Goal: Transaction & Acquisition: Purchase product/service

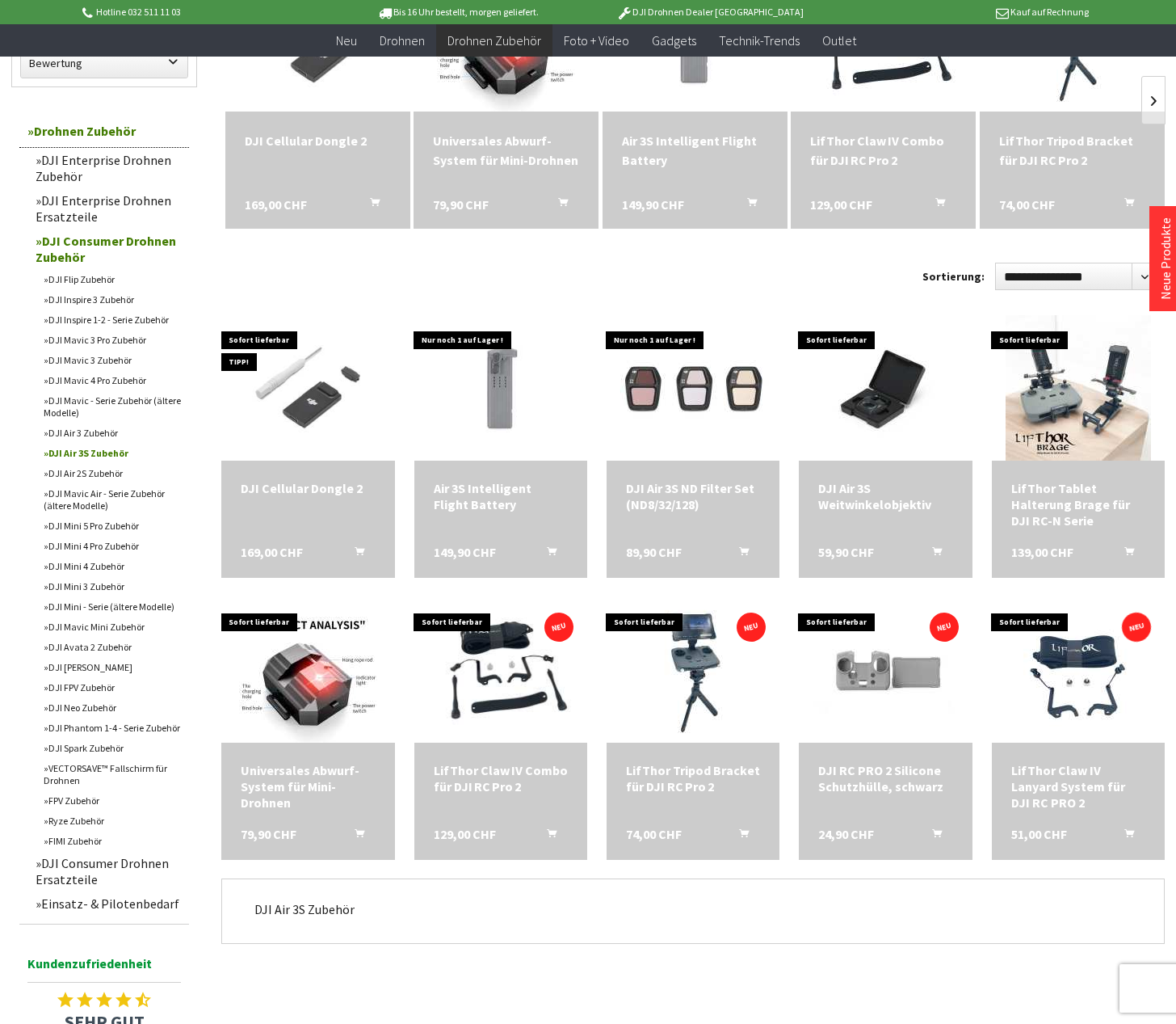
scroll to position [307, 0]
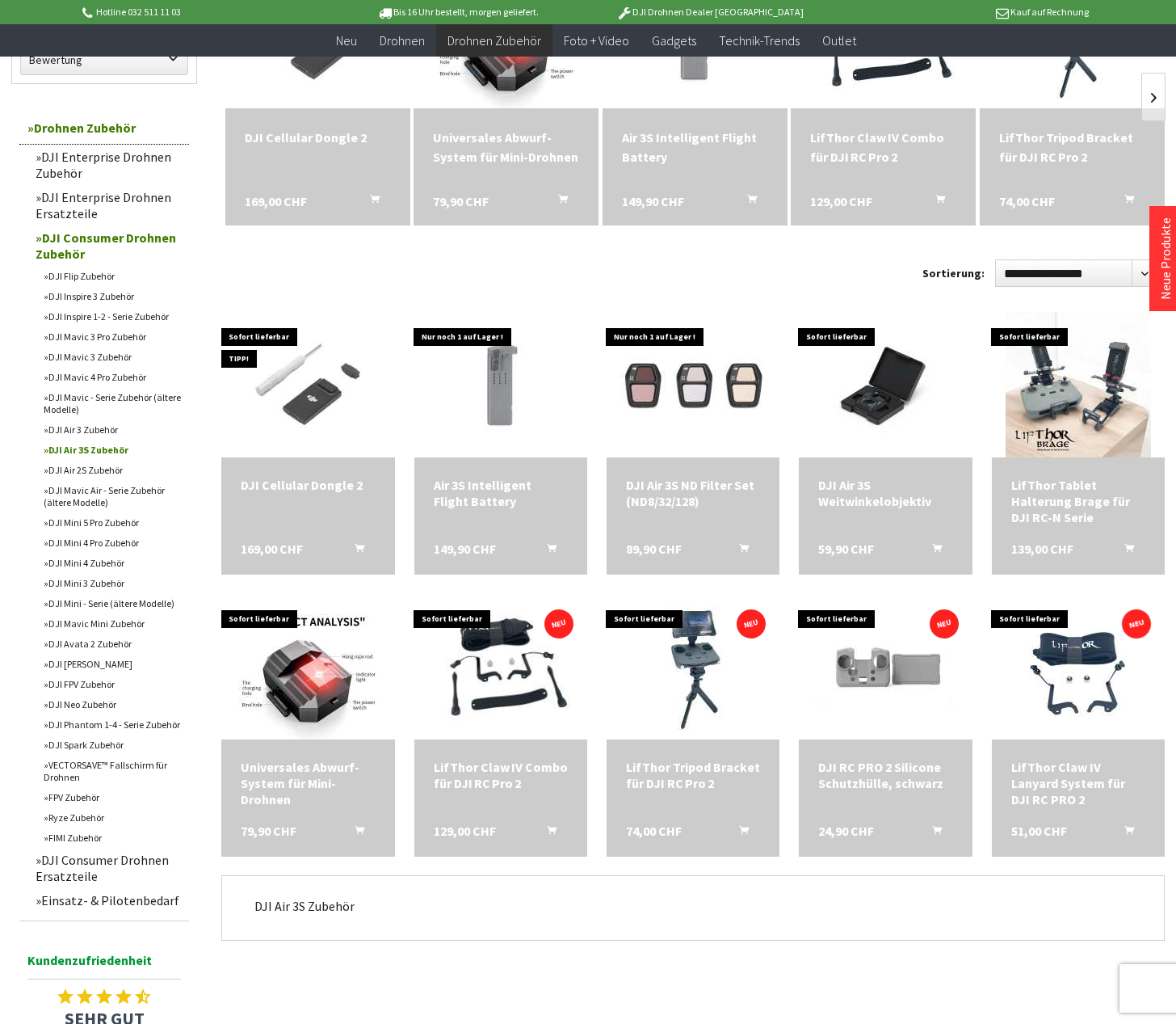
click at [90, 448] on link "DJI Air 3S Zubehör" at bounding box center [112, 449] width 153 height 21
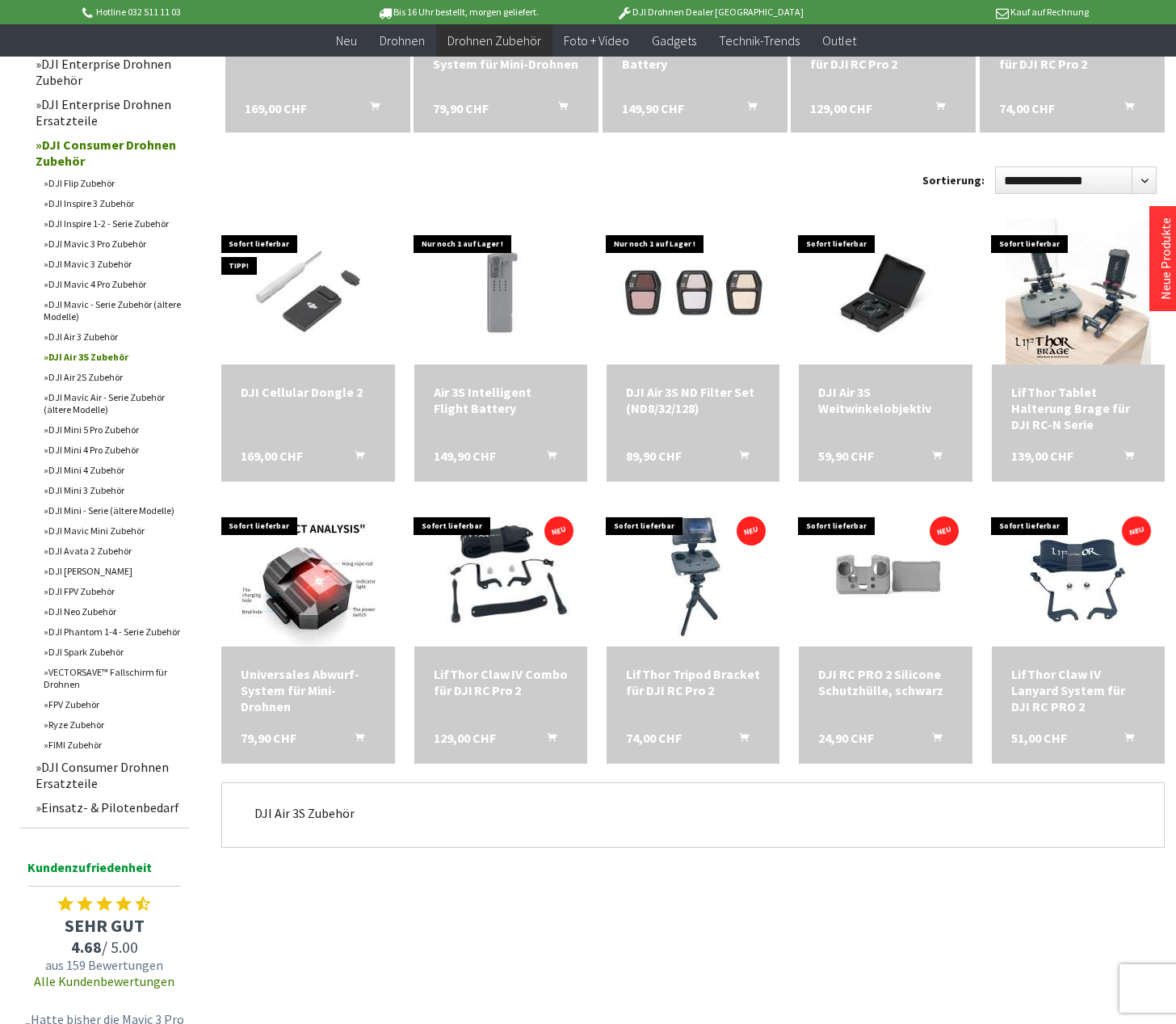
scroll to position [520, 0]
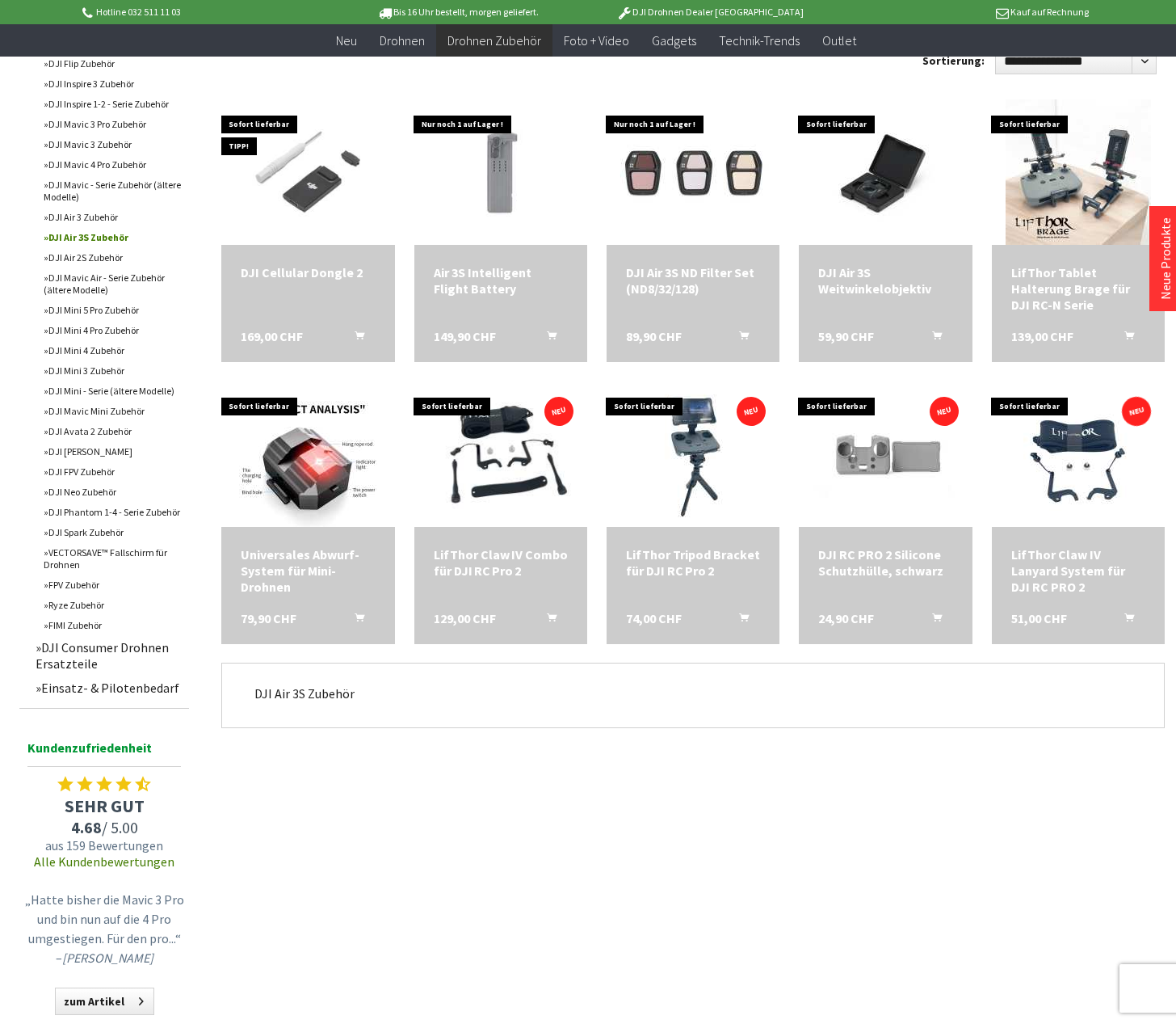
click at [88, 688] on link "Einsatz- & Pilotenbedarf" at bounding box center [108, 688] width 162 height 24
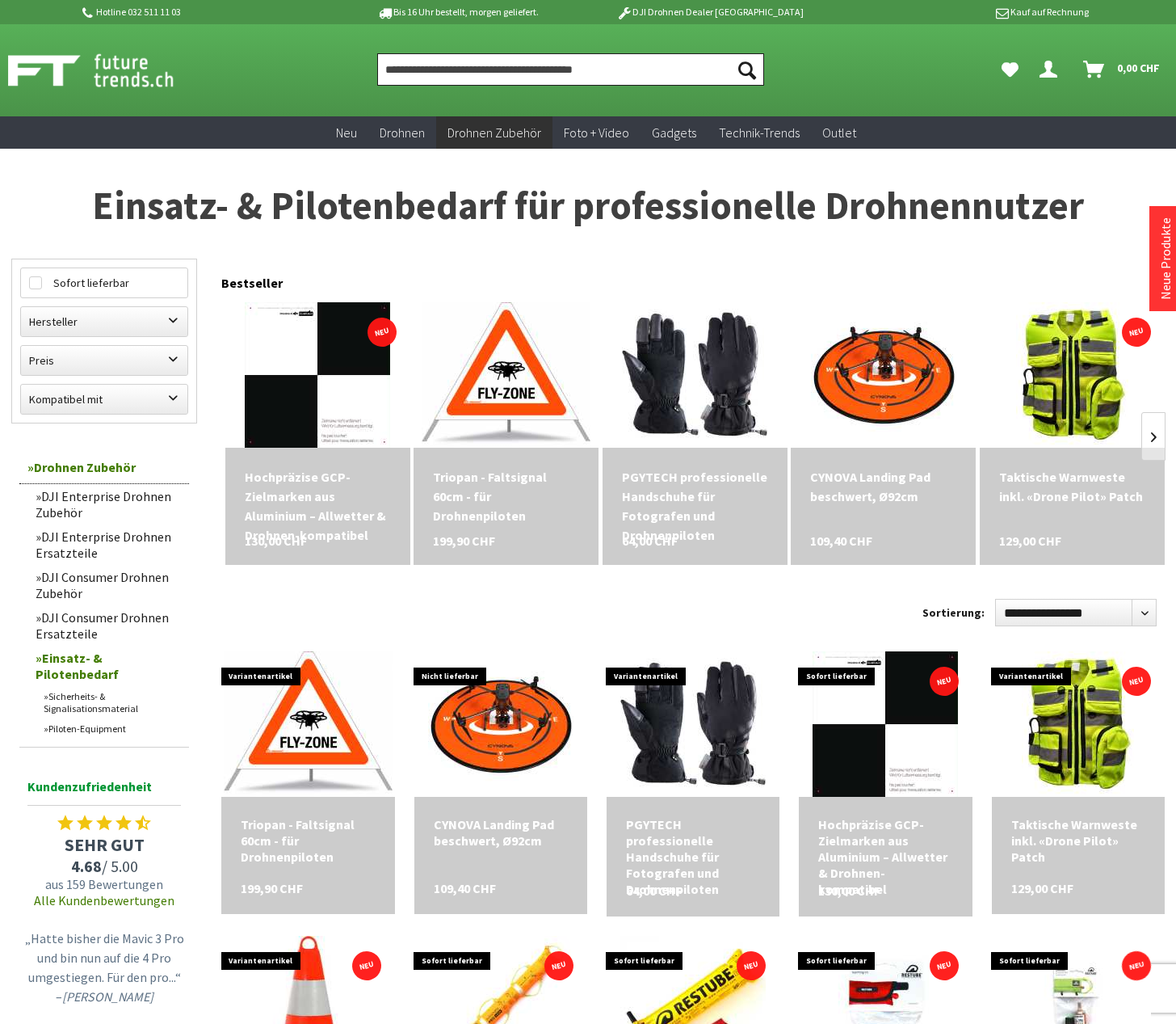
click at [487, 73] on input "Produkt, Marke, Kategorie, EAN, Artikelnummer…" at bounding box center [571, 69] width 387 height 33
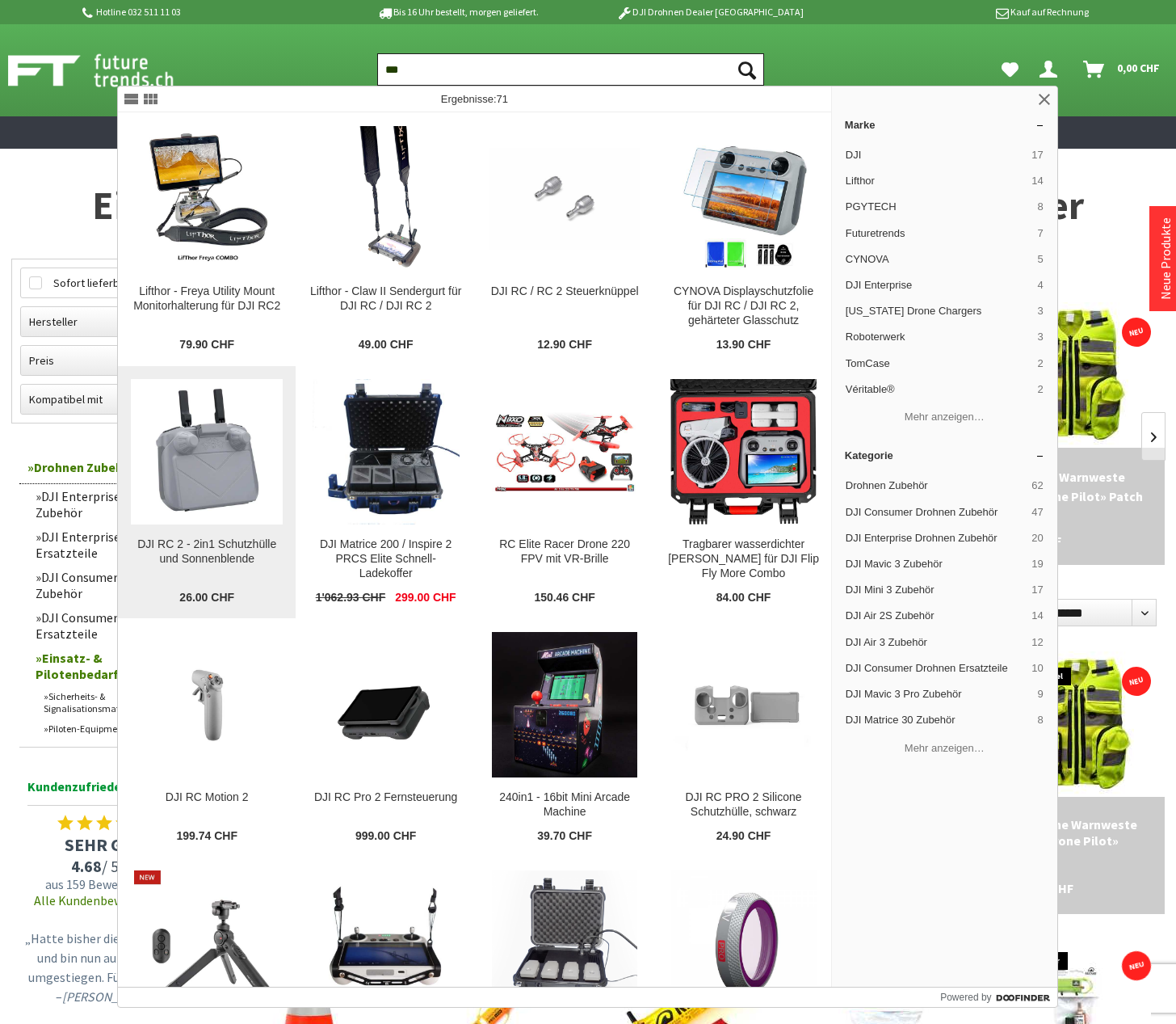
scroll to position [267, 0]
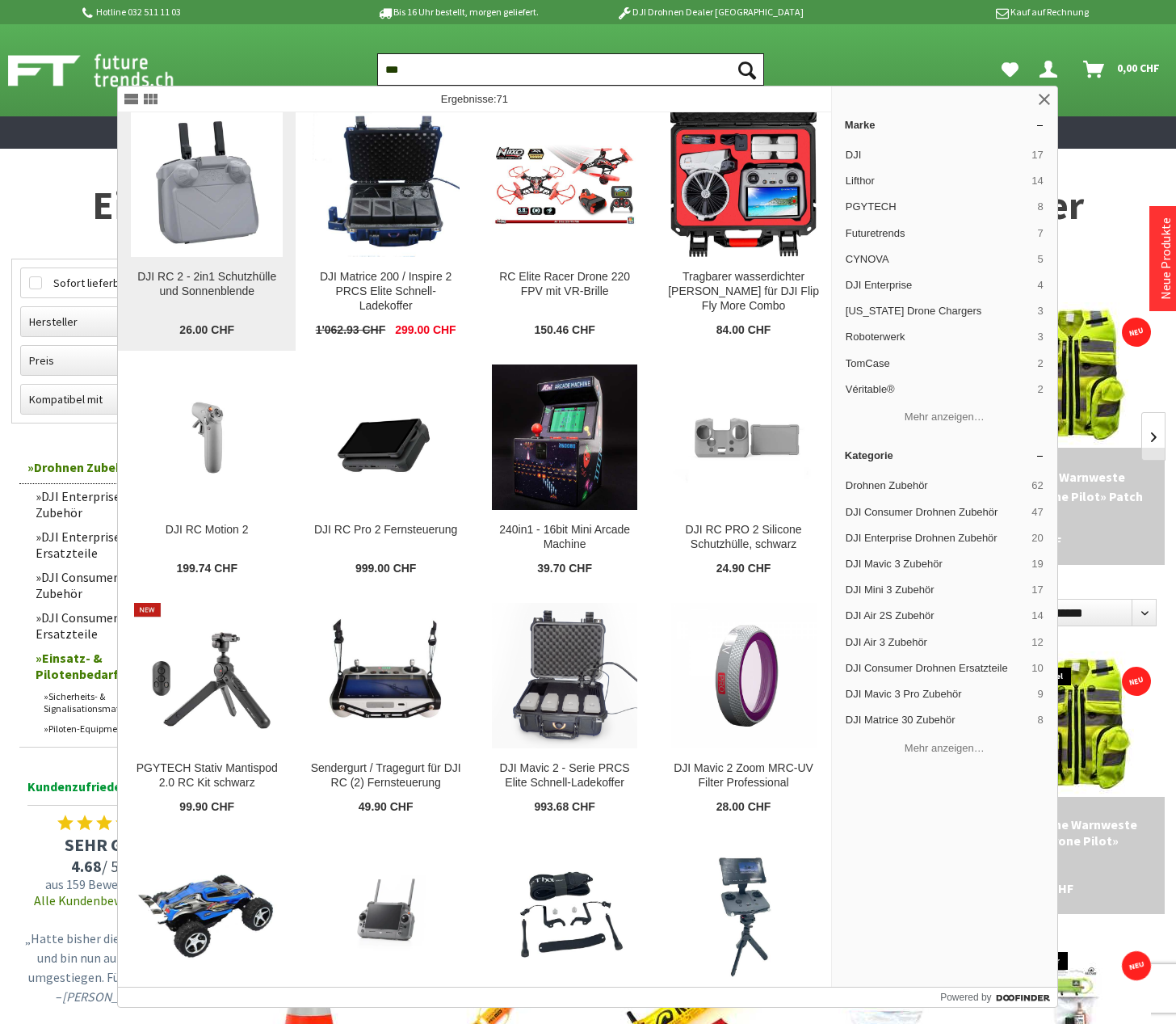
type input "***"
click at [187, 263] on link "DJI RC 2 - 2in1 Schutzhülle und Sonnenblende DJI RC 2 - 2in1 Schutzhülle und So…" at bounding box center [207, 224] width 178 height 253
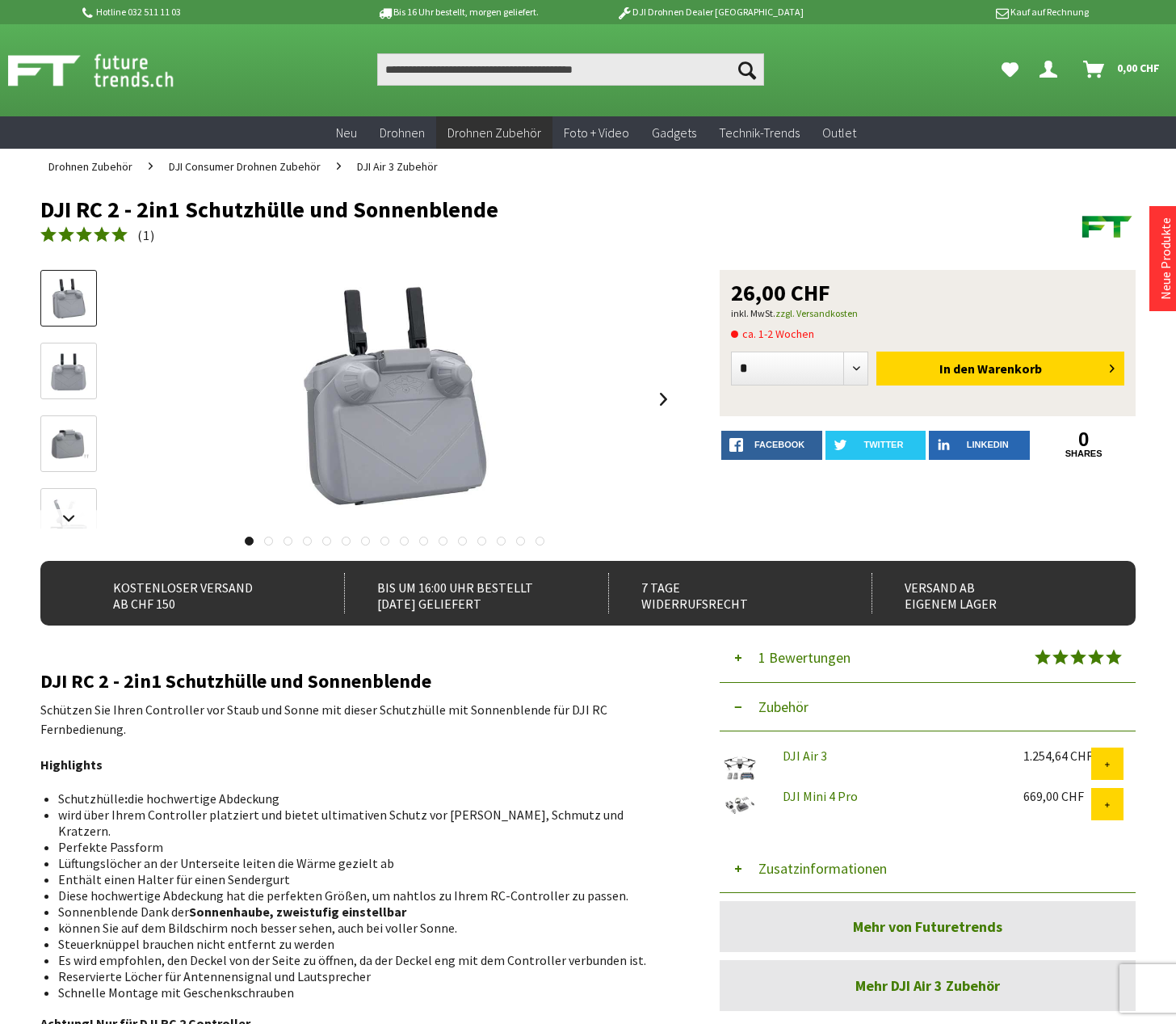
click at [78, 304] on img at bounding box center [68, 299] width 47 height 47
click at [70, 361] on img at bounding box center [68, 372] width 47 height 47
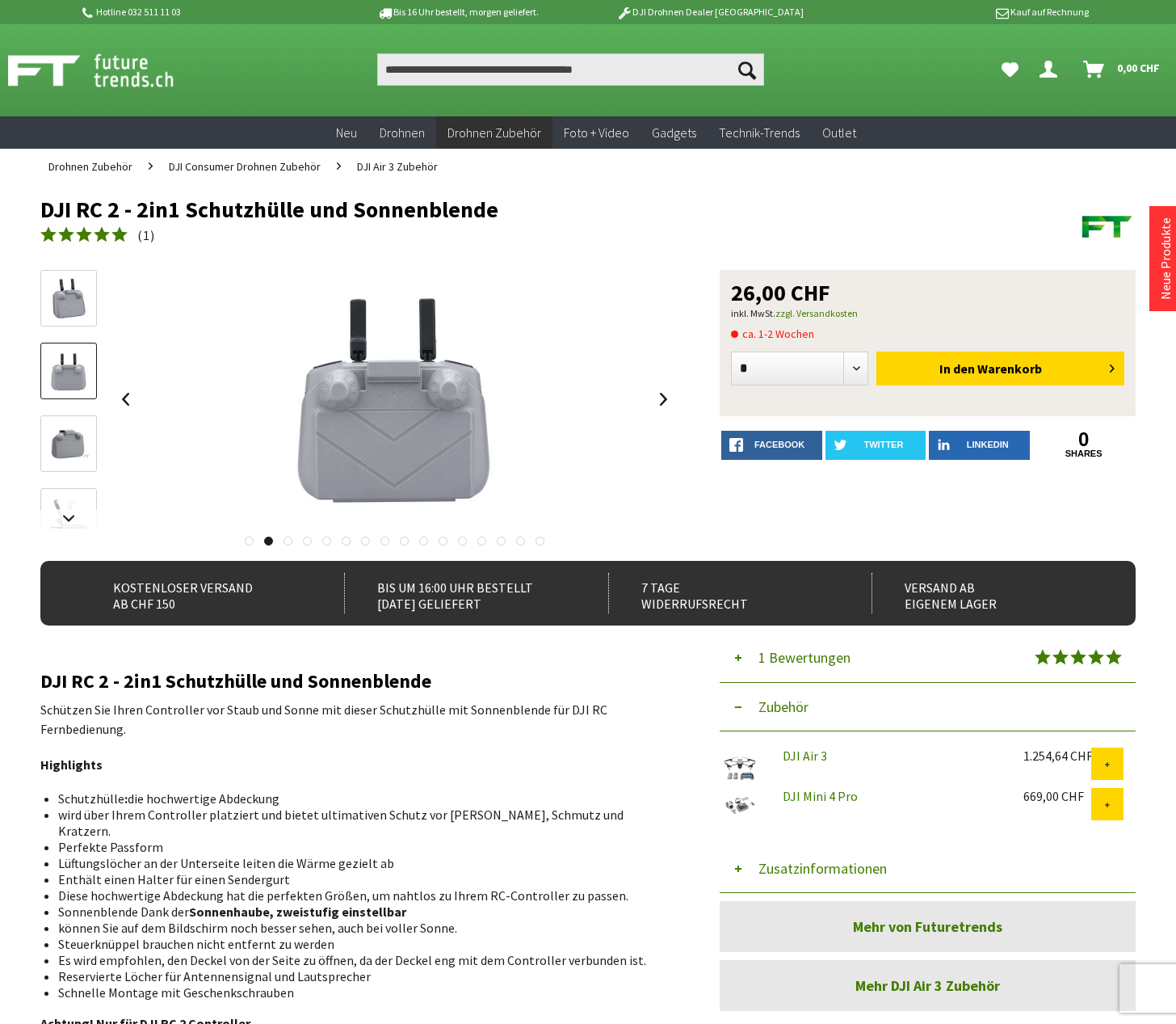
click at [74, 421] on img at bounding box center [68, 444] width 47 height 47
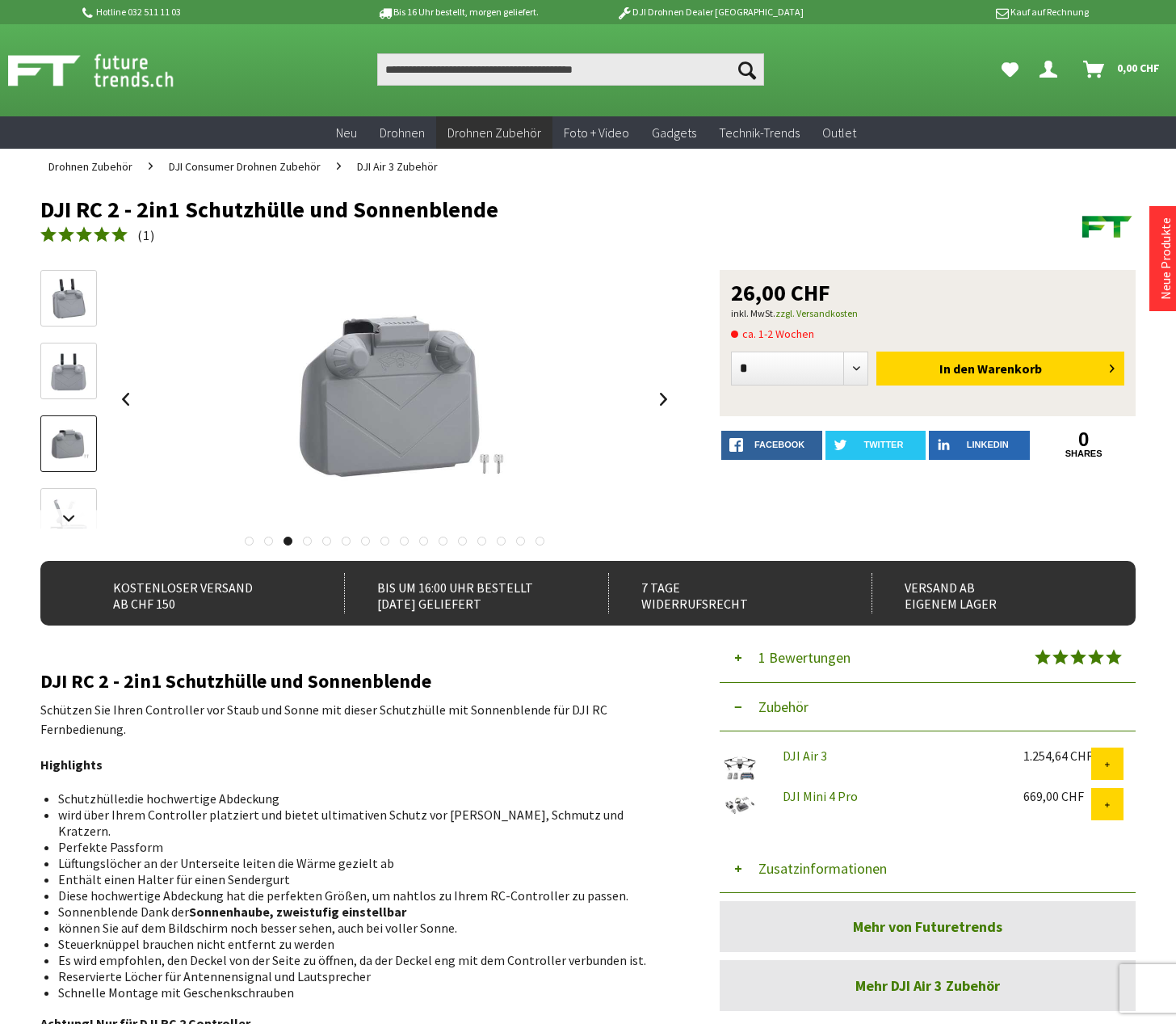
click at [66, 503] on img at bounding box center [68, 517] width 47 height 47
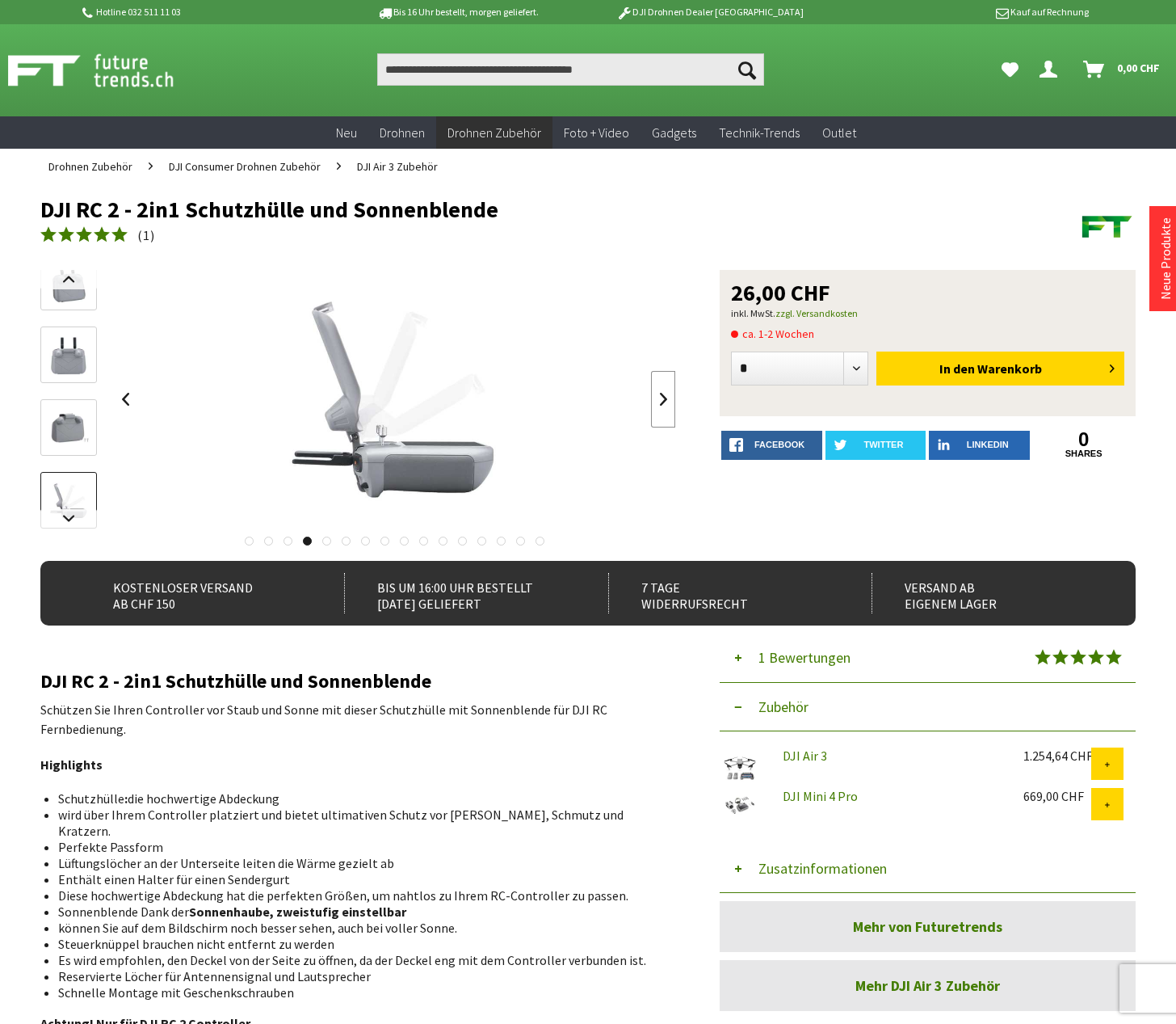
click at [651, 402] on link at bounding box center [663, 399] width 24 height 57
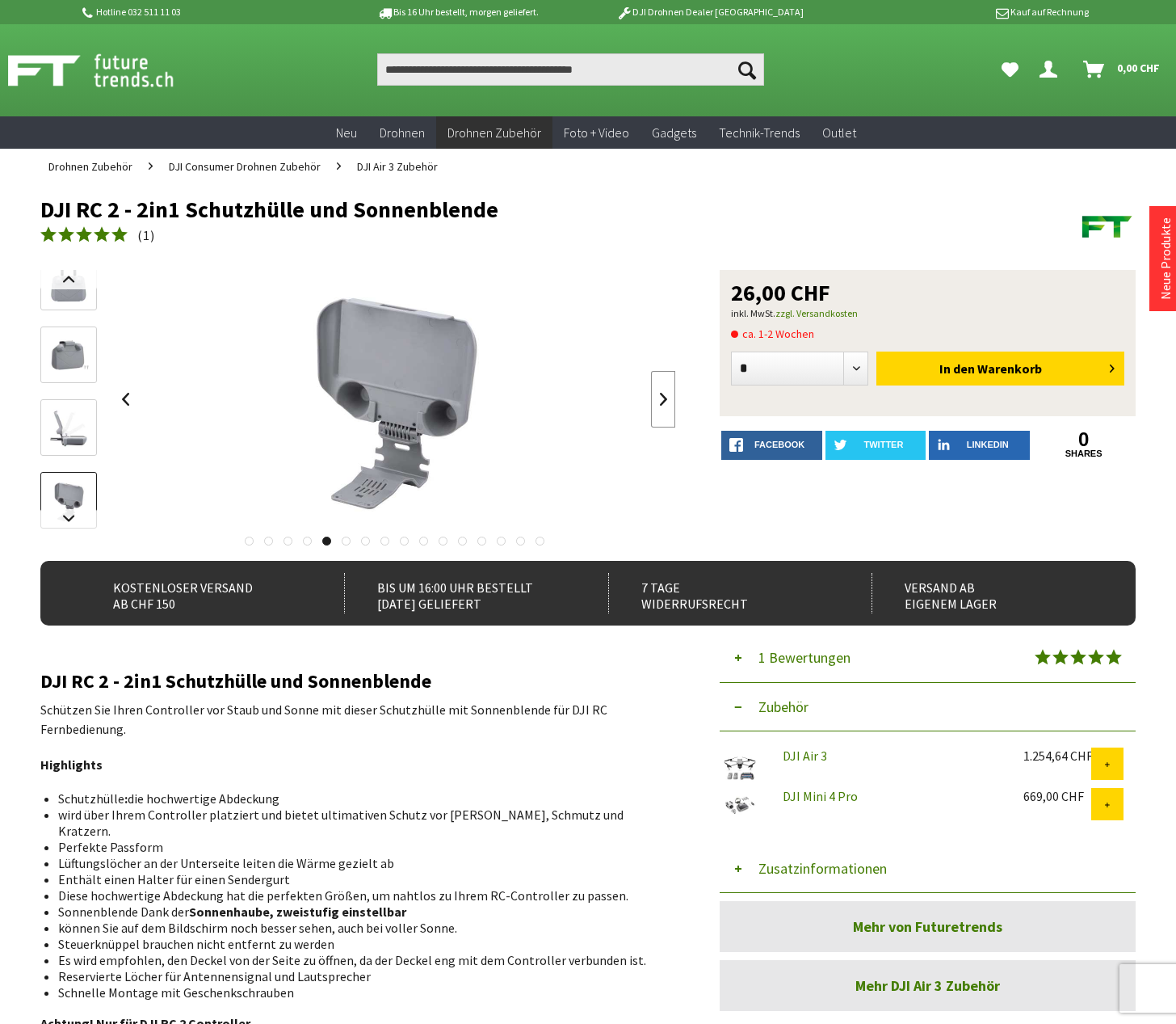
click at [651, 402] on link at bounding box center [663, 399] width 24 height 57
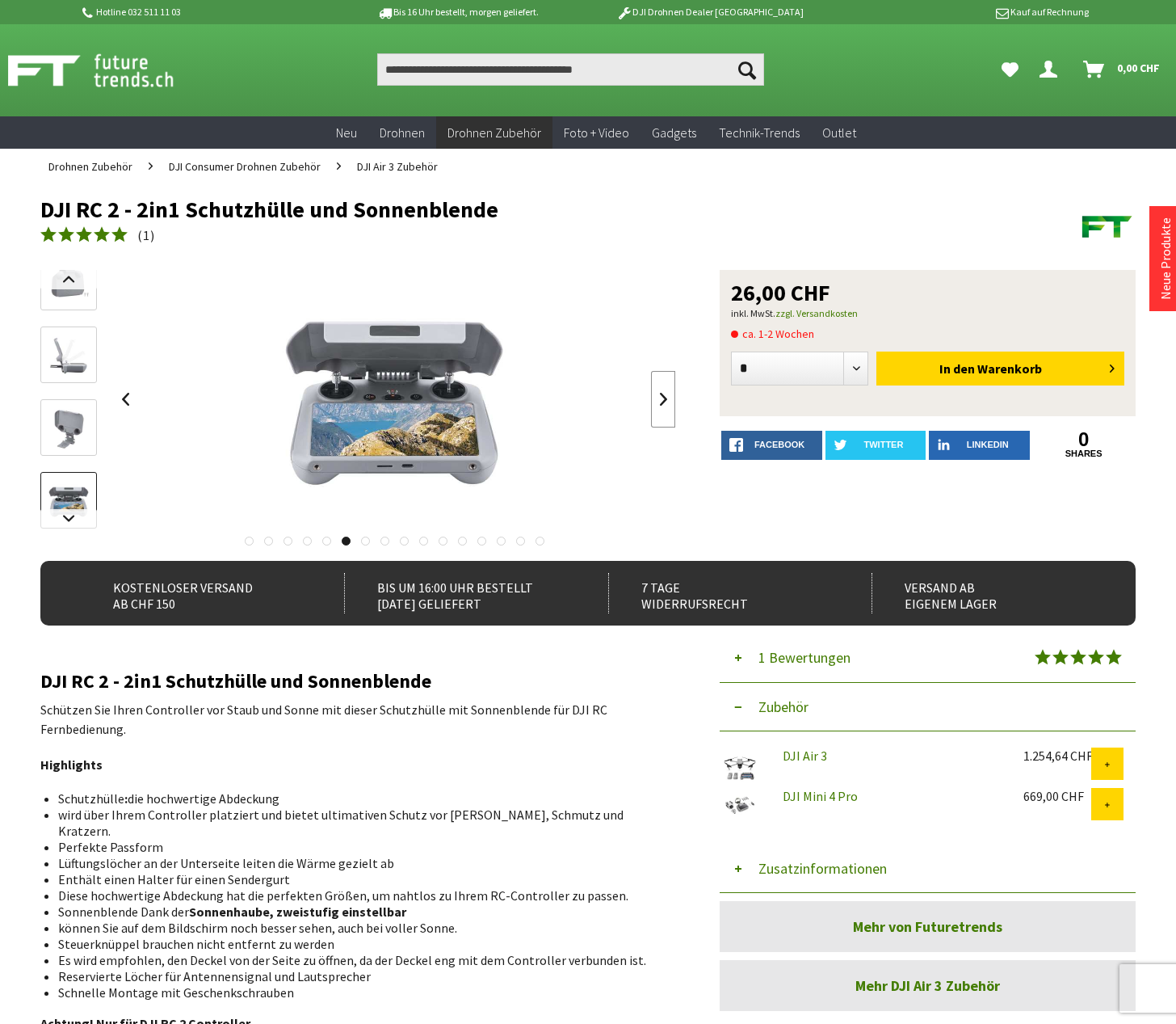
click at [651, 402] on link at bounding box center [663, 399] width 24 height 57
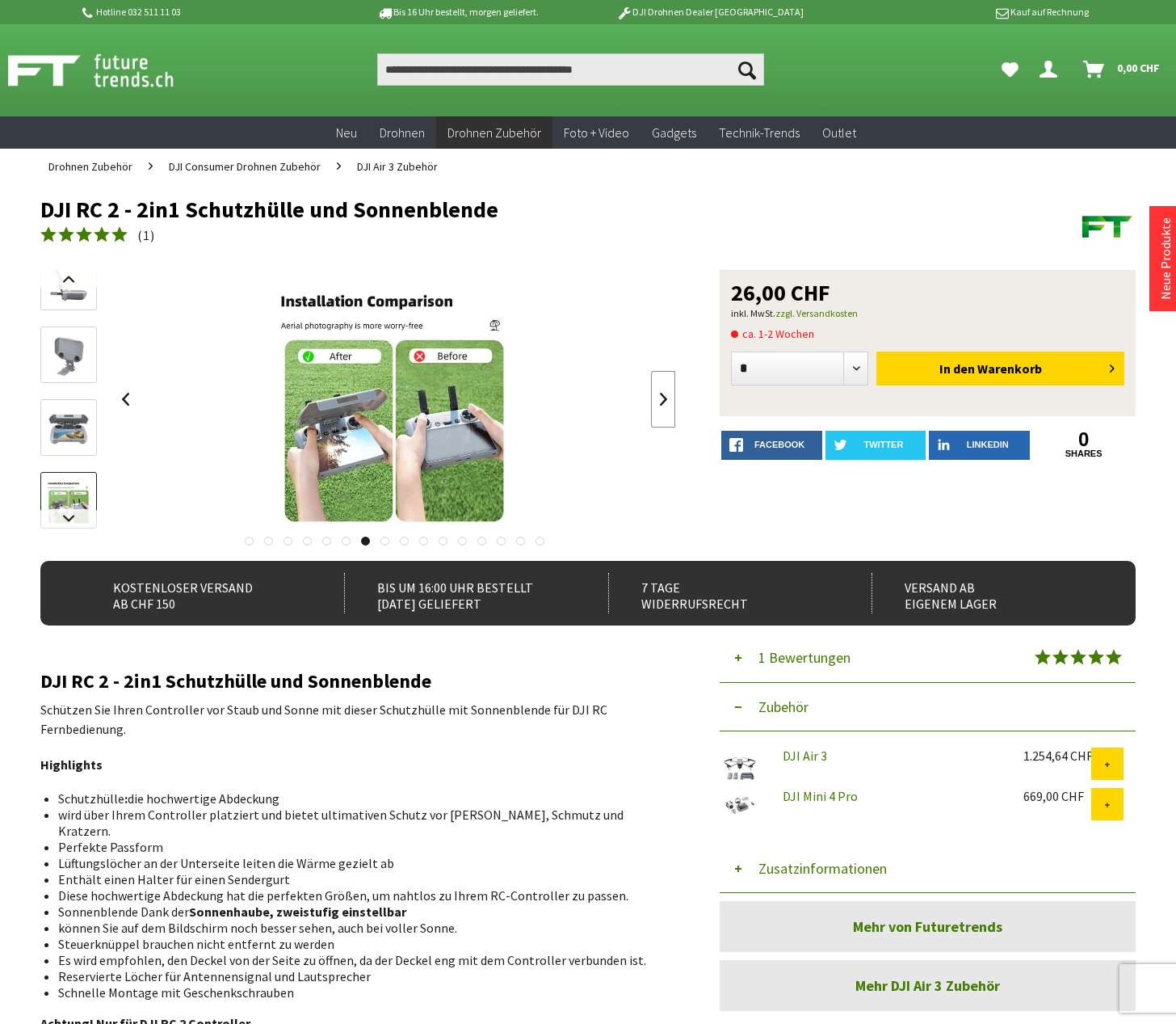
click at [651, 402] on link at bounding box center [663, 399] width 24 height 57
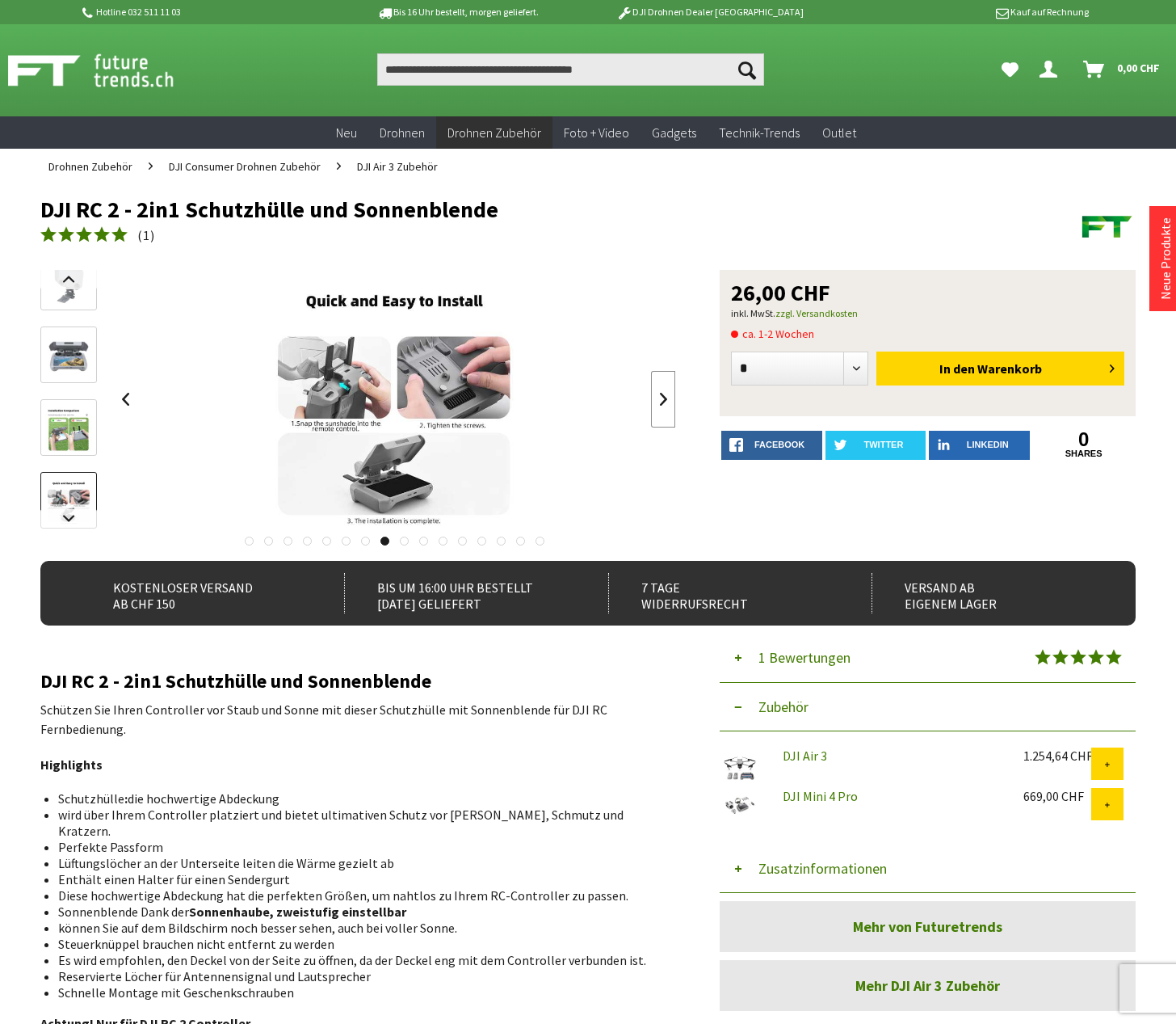
click at [651, 402] on link at bounding box center [663, 399] width 24 height 57
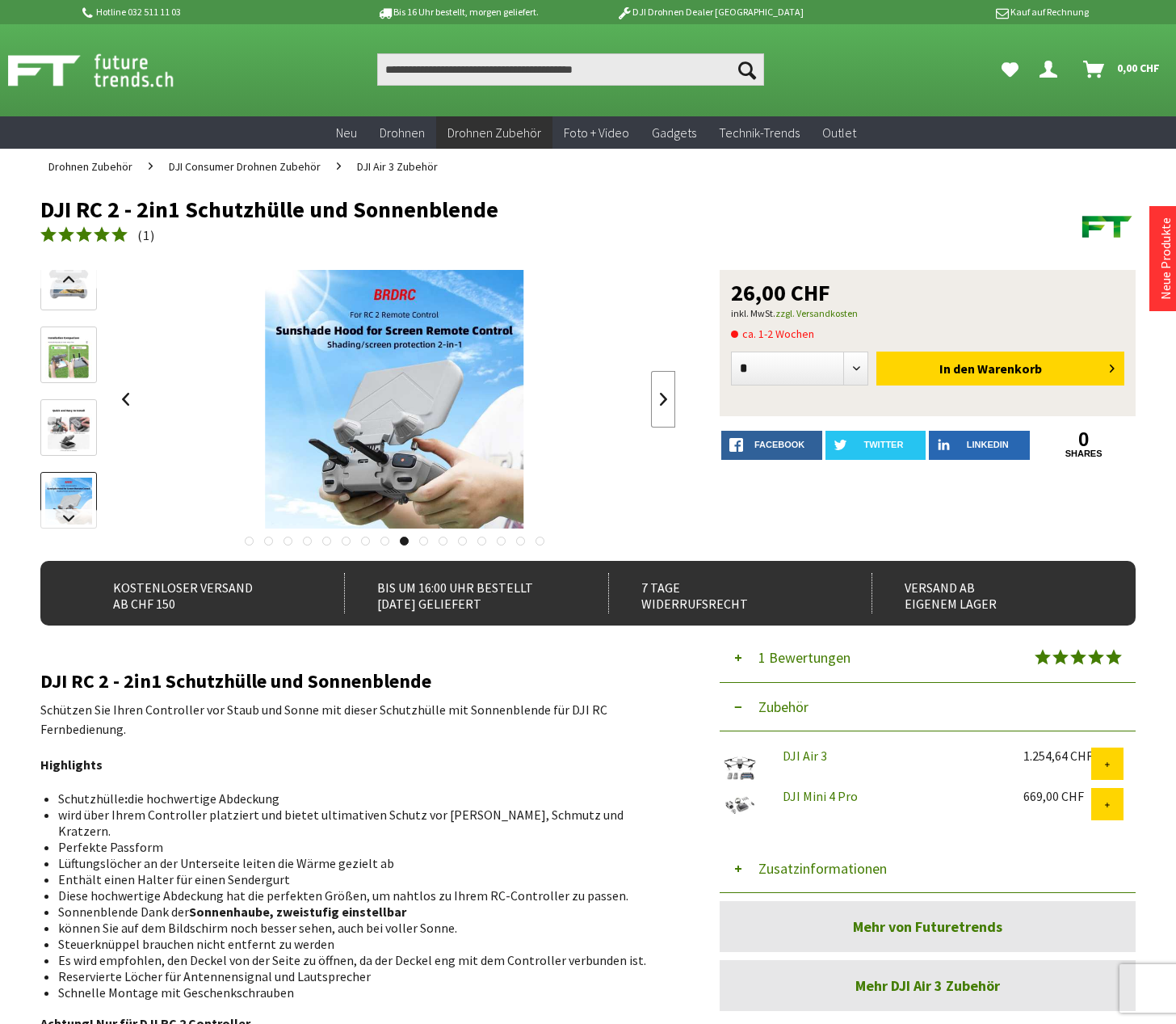
click at [651, 402] on link at bounding box center [663, 399] width 24 height 57
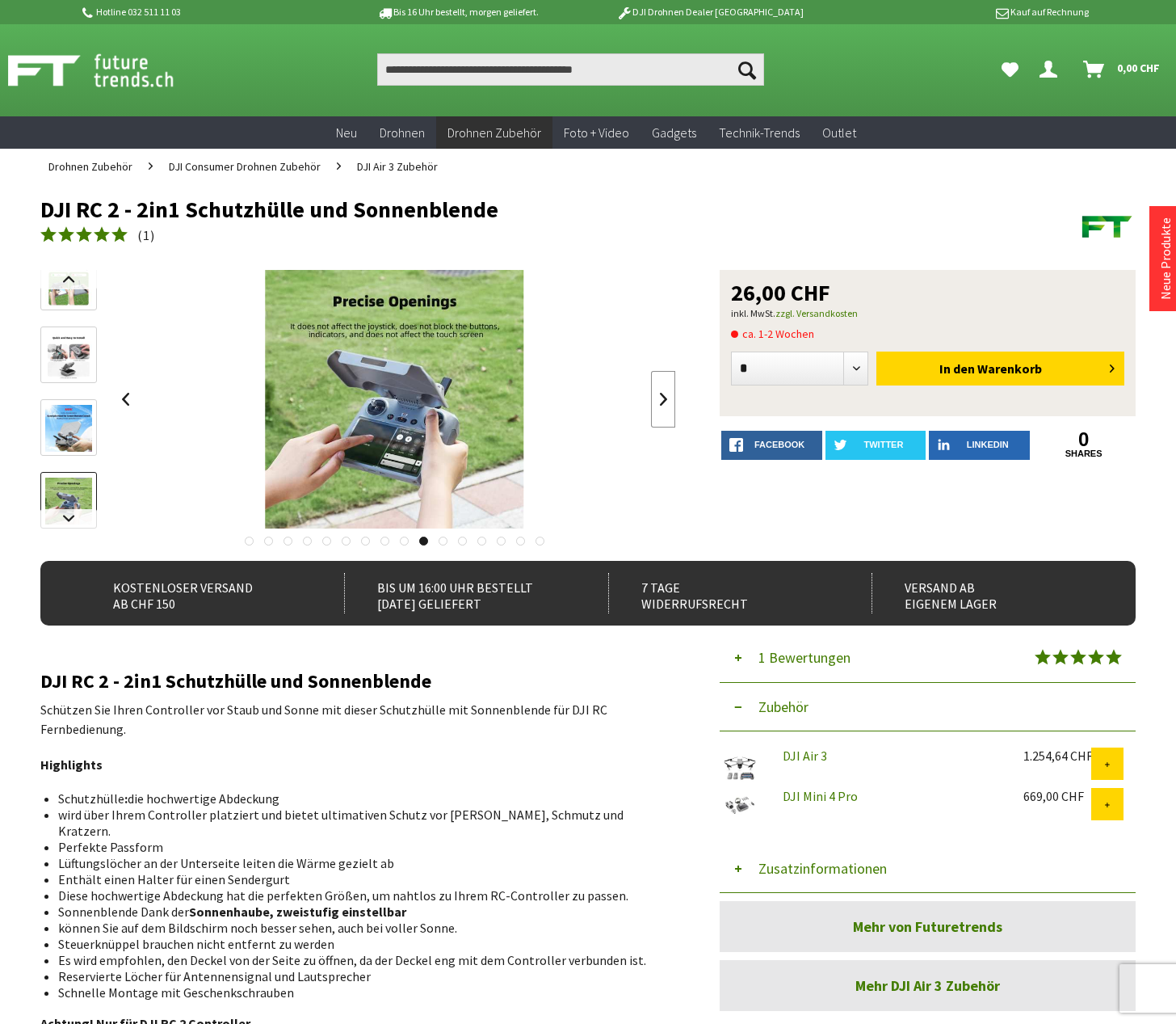
click at [651, 402] on link at bounding box center [663, 399] width 24 height 57
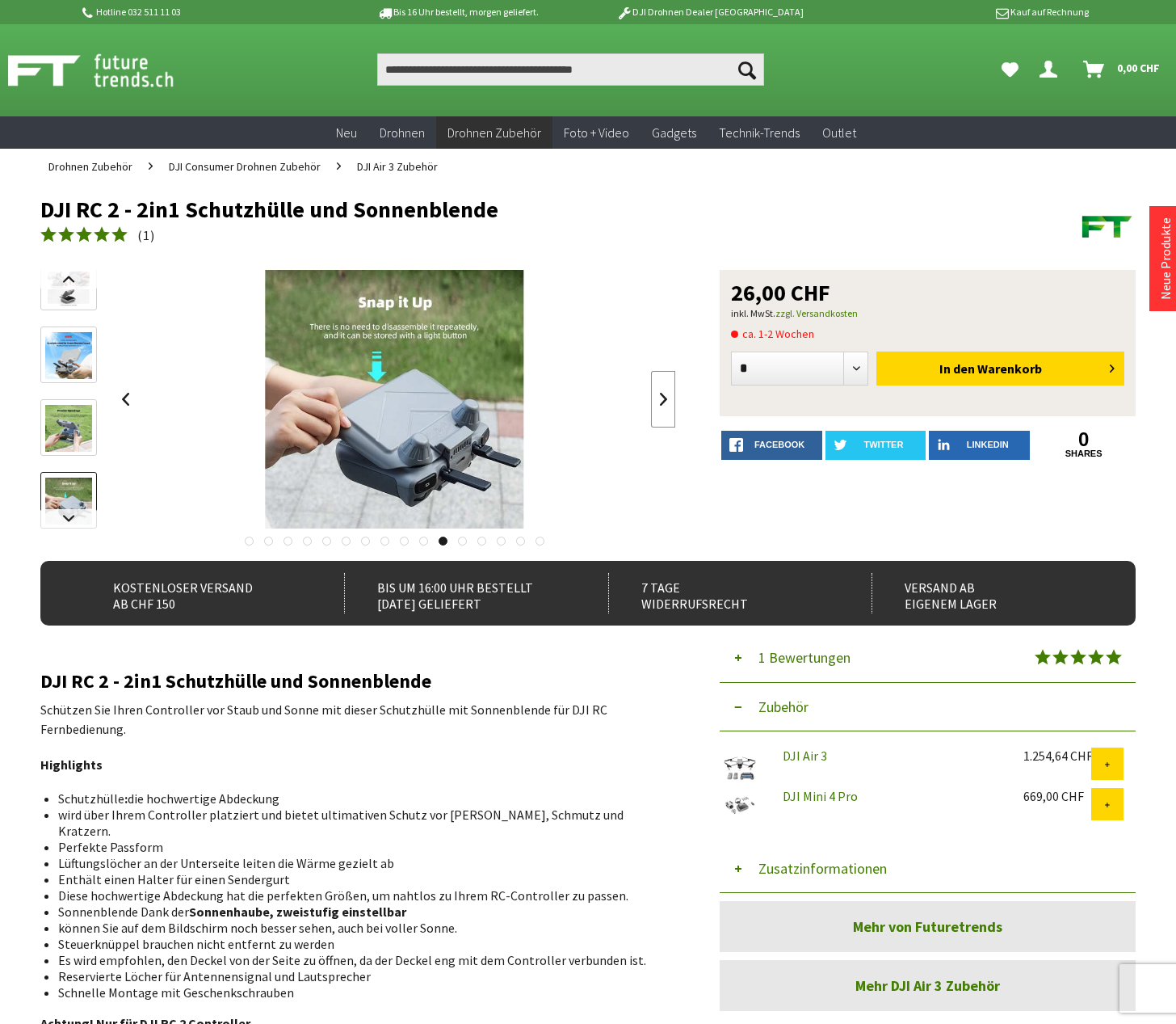
click at [651, 402] on link at bounding box center [663, 399] width 24 height 57
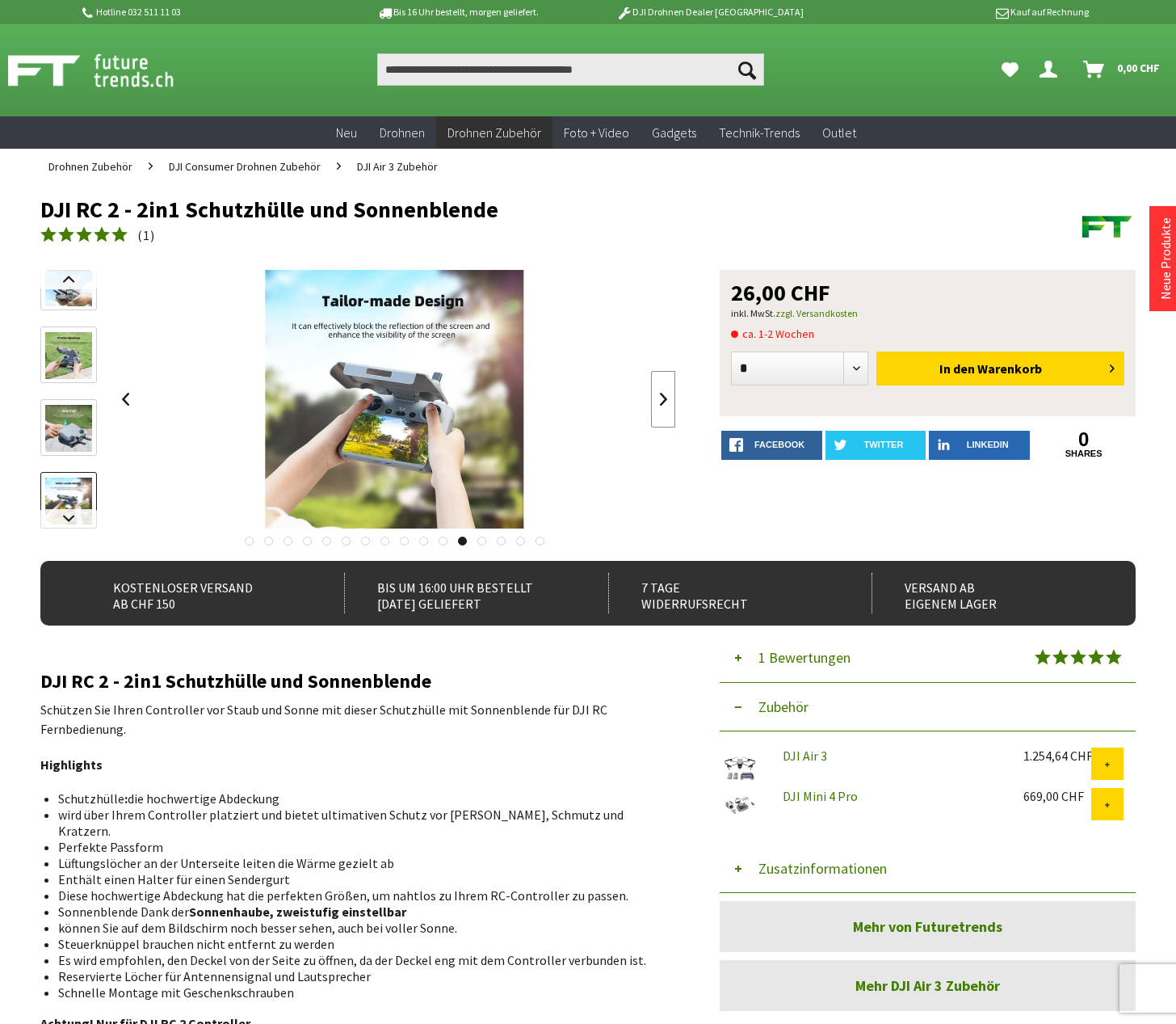
click at [651, 402] on link at bounding box center [663, 399] width 24 height 57
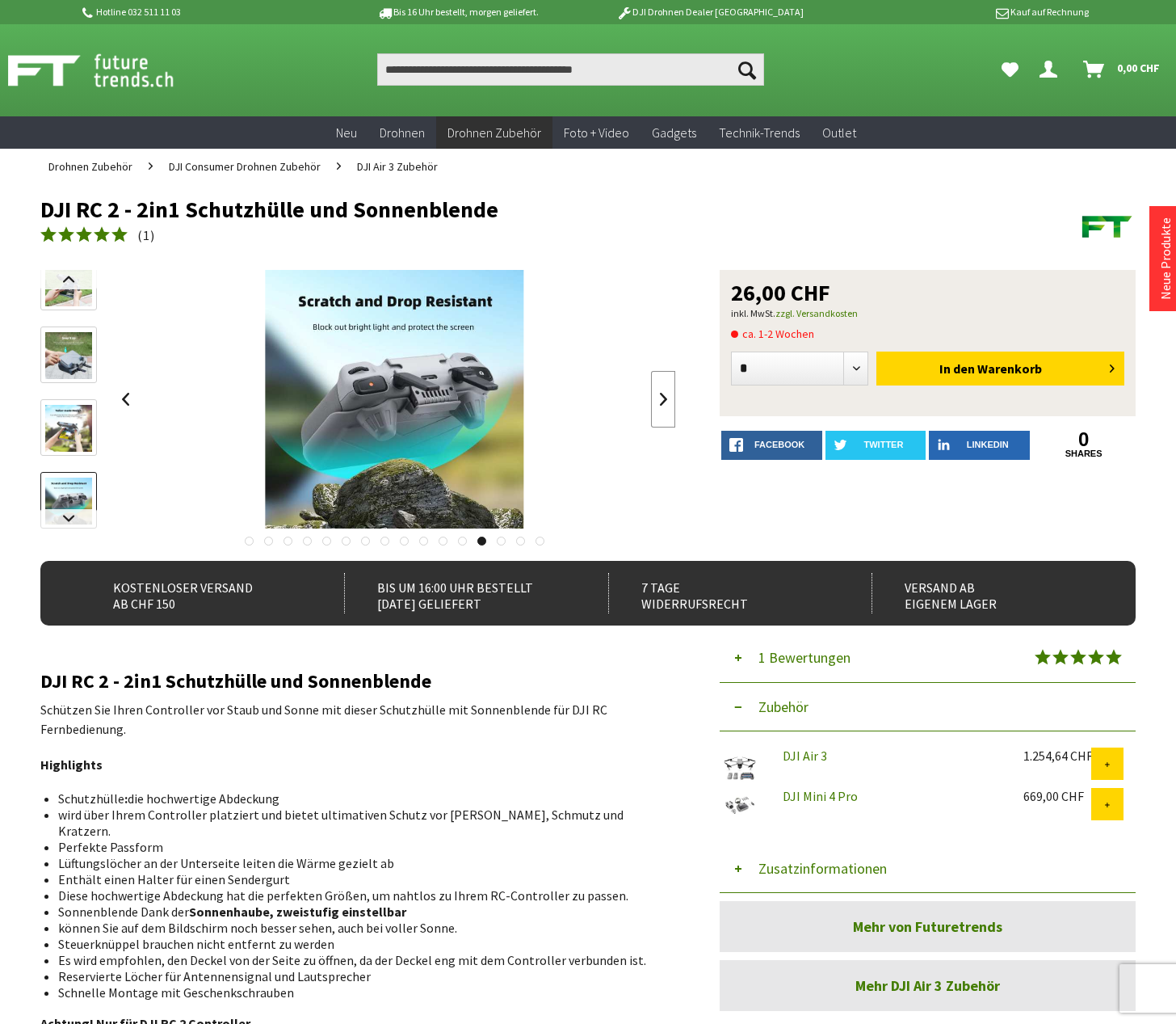
click at [651, 402] on link at bounding box center [663, 399] width 24 height 57
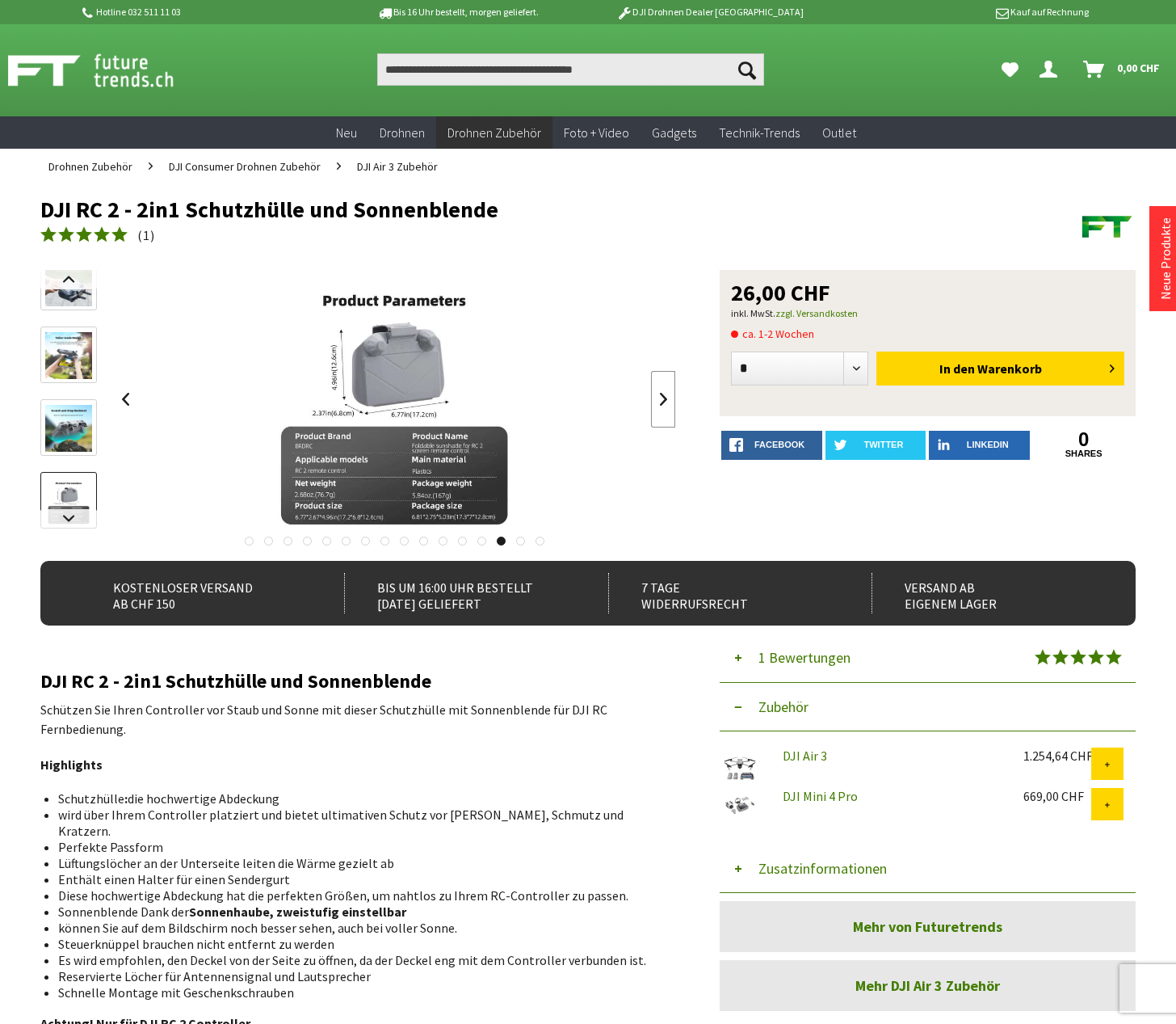
click at [651, 402] on link at bounding box center [663, 399] width 24 height 57
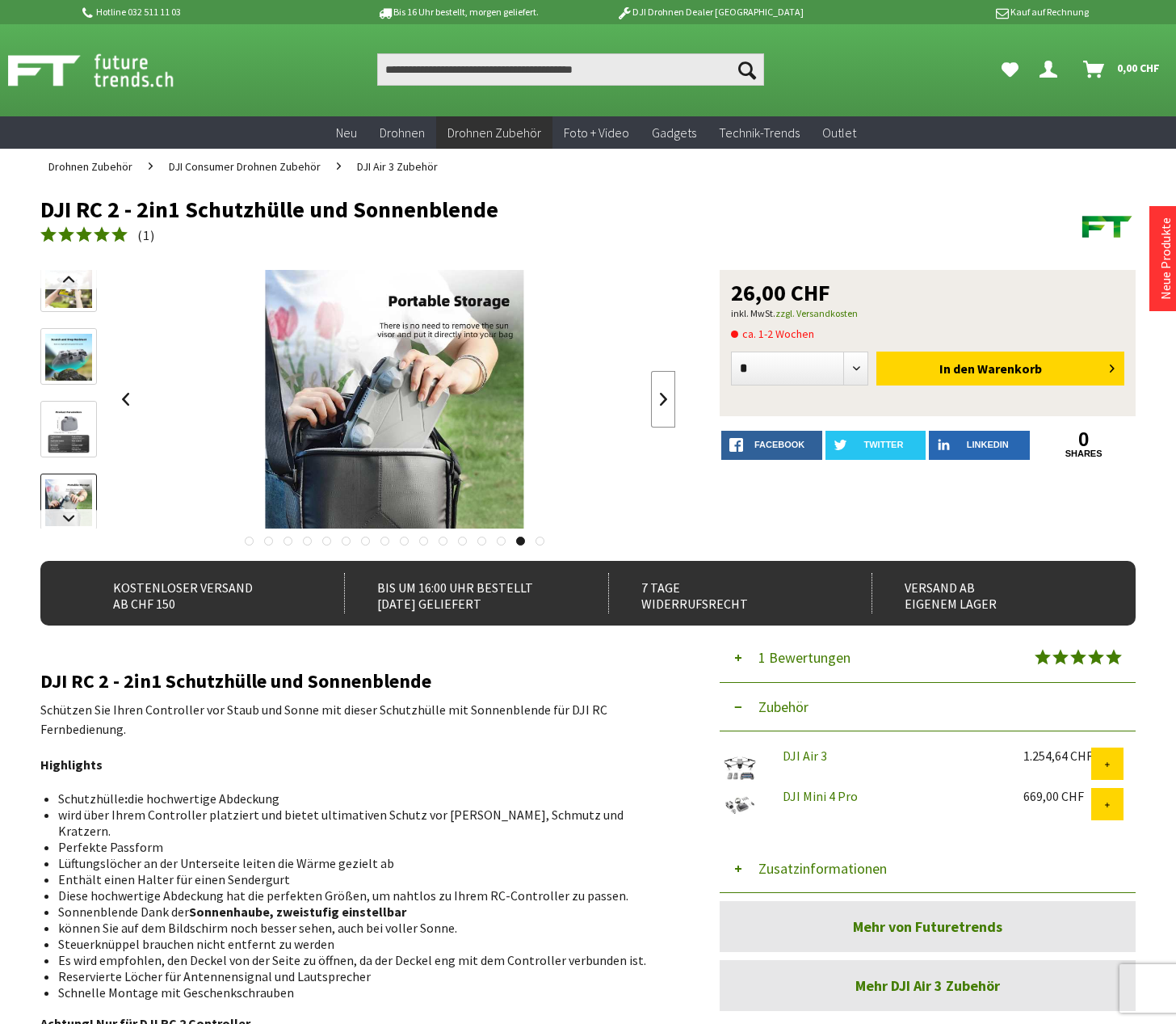
click at [651, 402] on link at bounding box center [663, 399] width 24 height 57
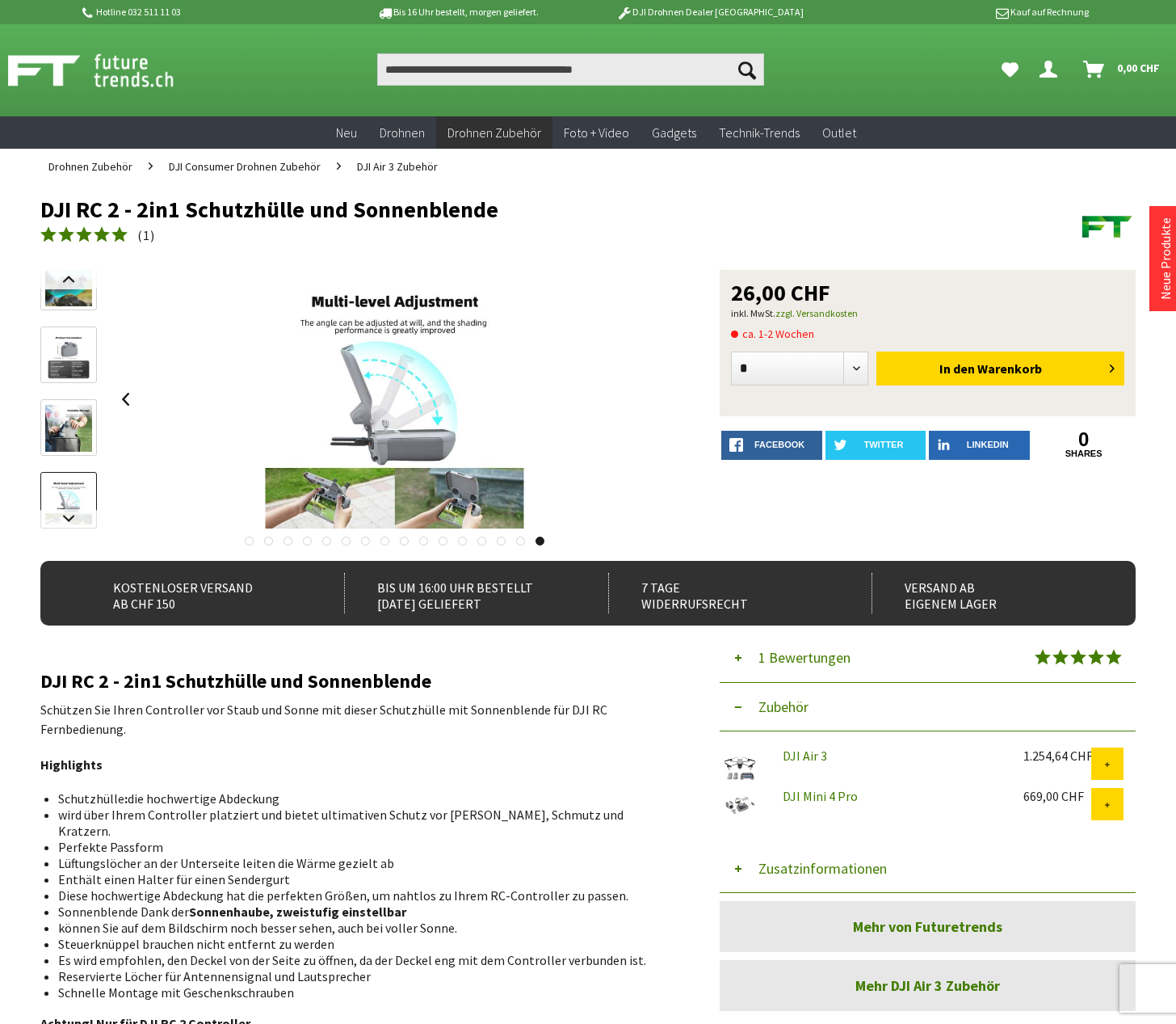
click at [651, 402] on div at bounding box center [395, 399] width 563 height 259
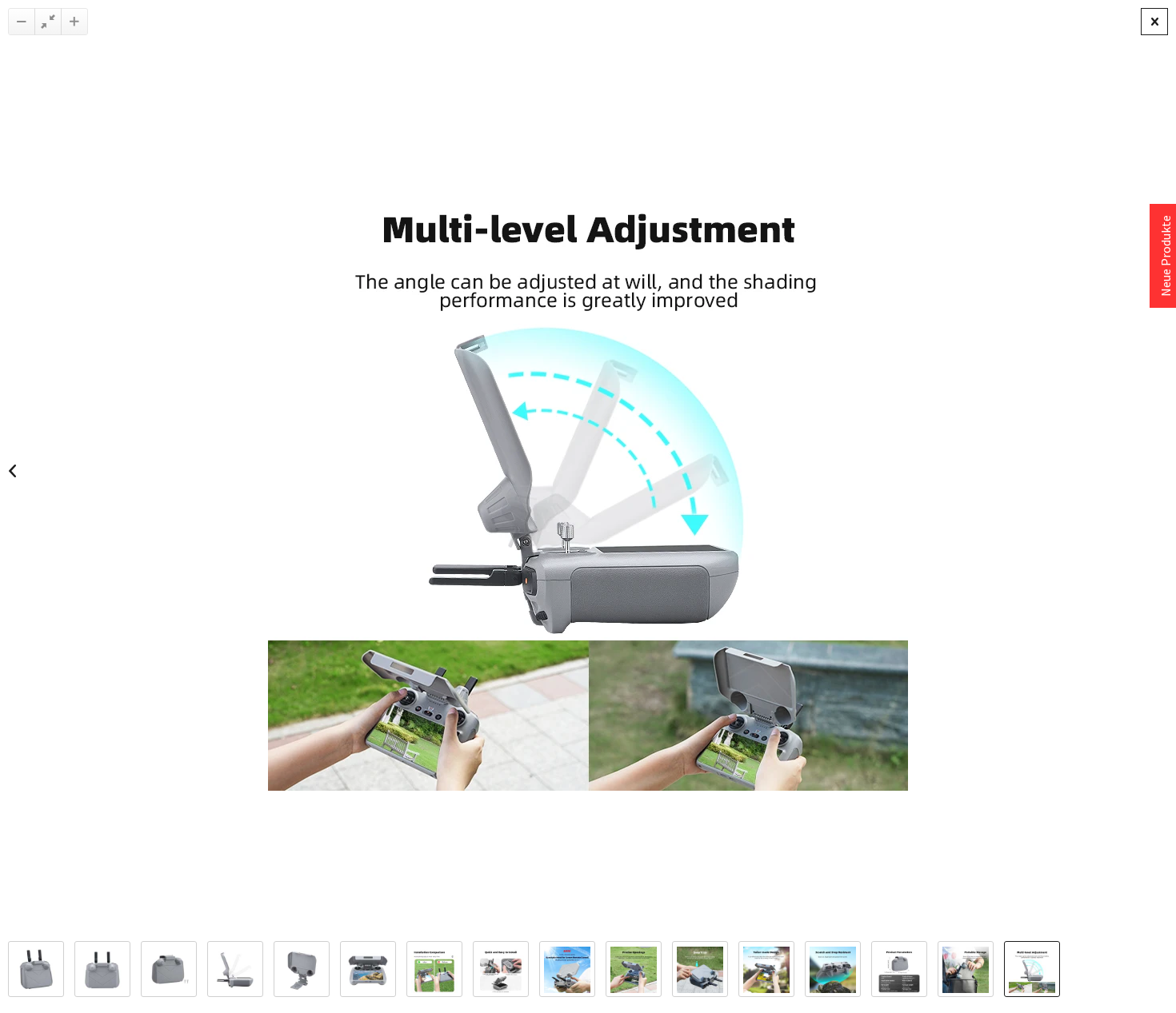
click at [1161, 23] on div at bounding box center [1154, 21] width 27 height 27
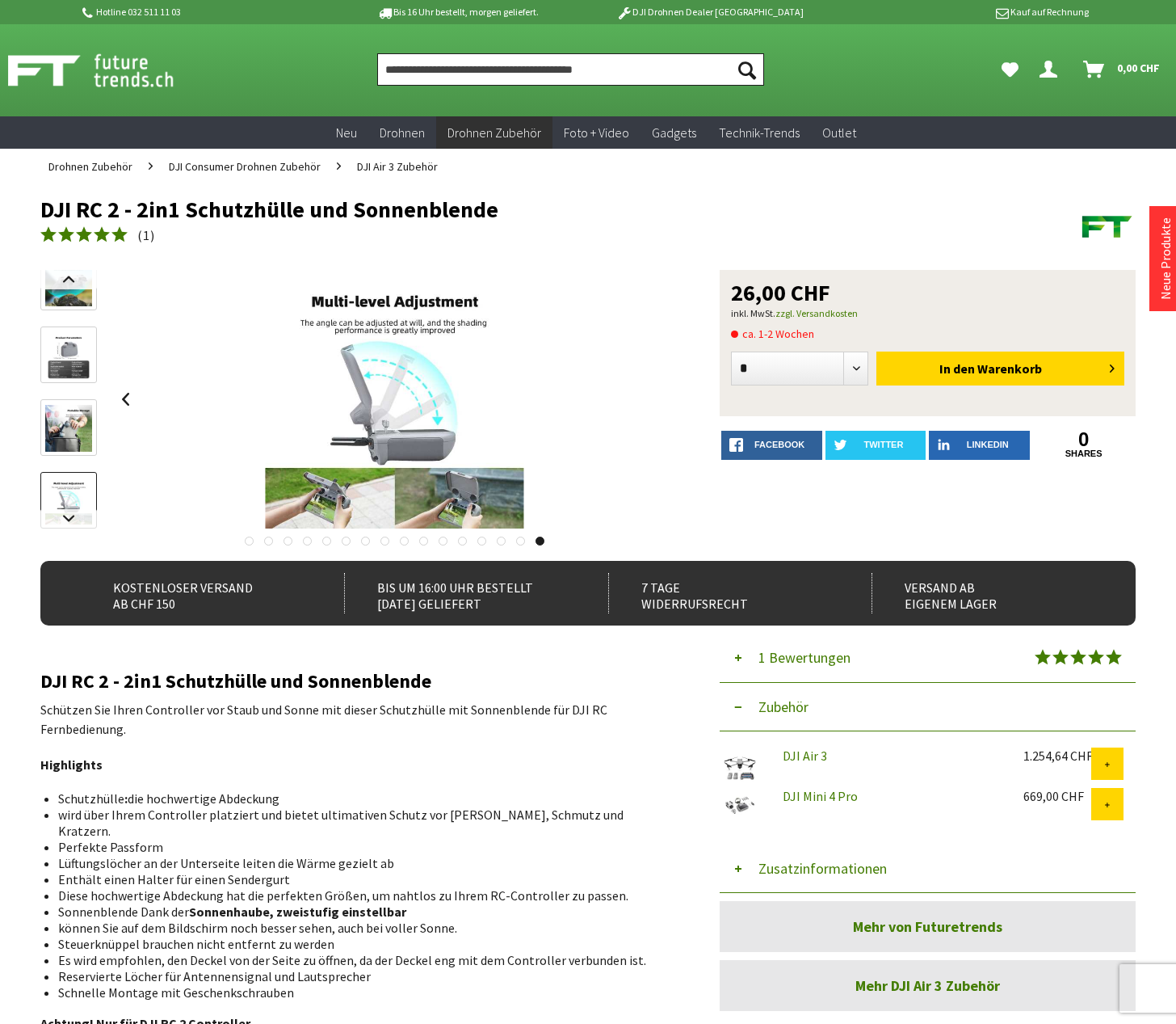
click at [462, 79] on input "Produkt, Marke, Kategorie, EAN, Artikelnummer…" at bounding box center [571, 69] width 387 height 33
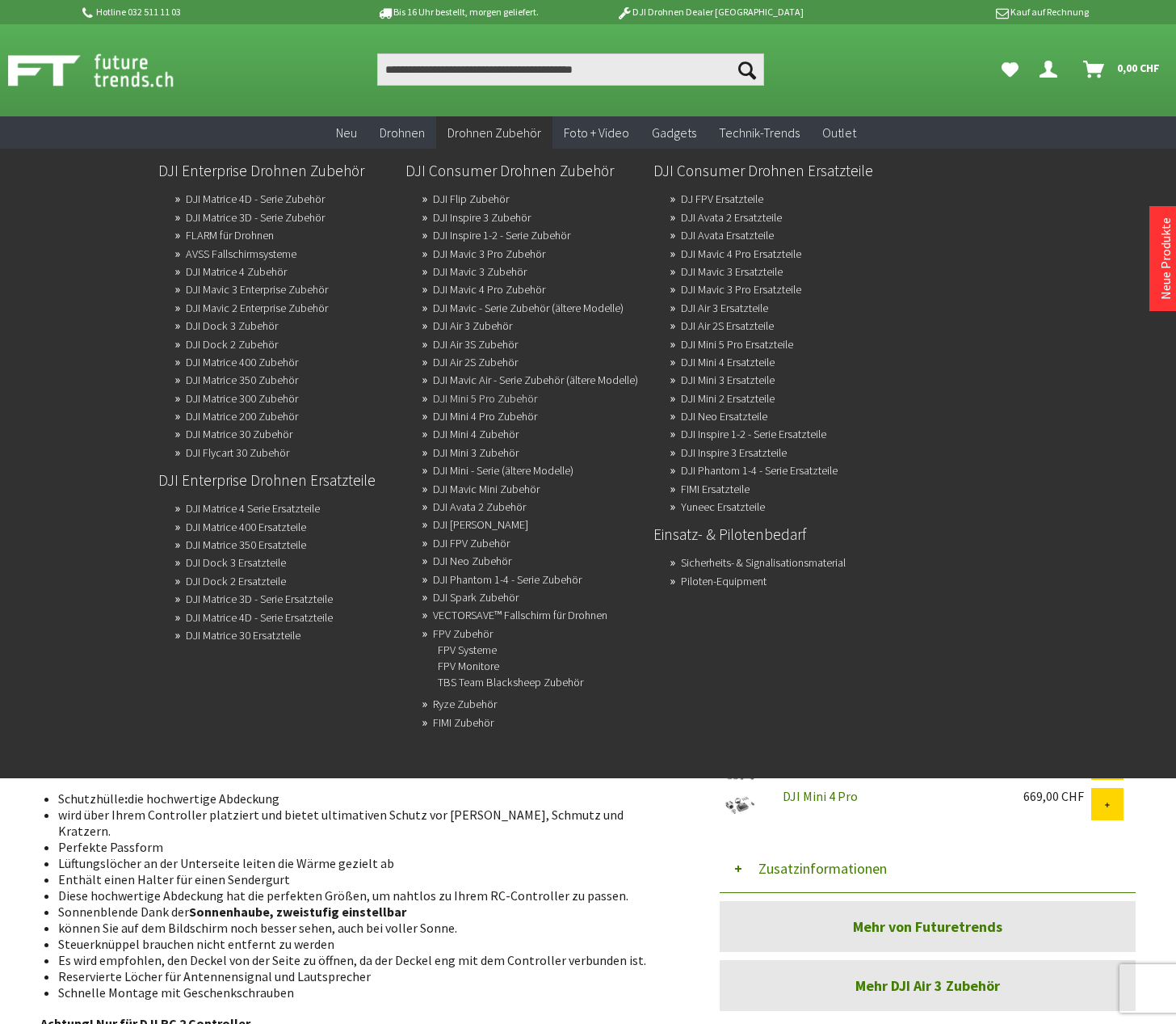
click at [479, 410] on link "DJI Mini 5 Pro Zubehör" at bounding box center [485, 398] width 104 height 22
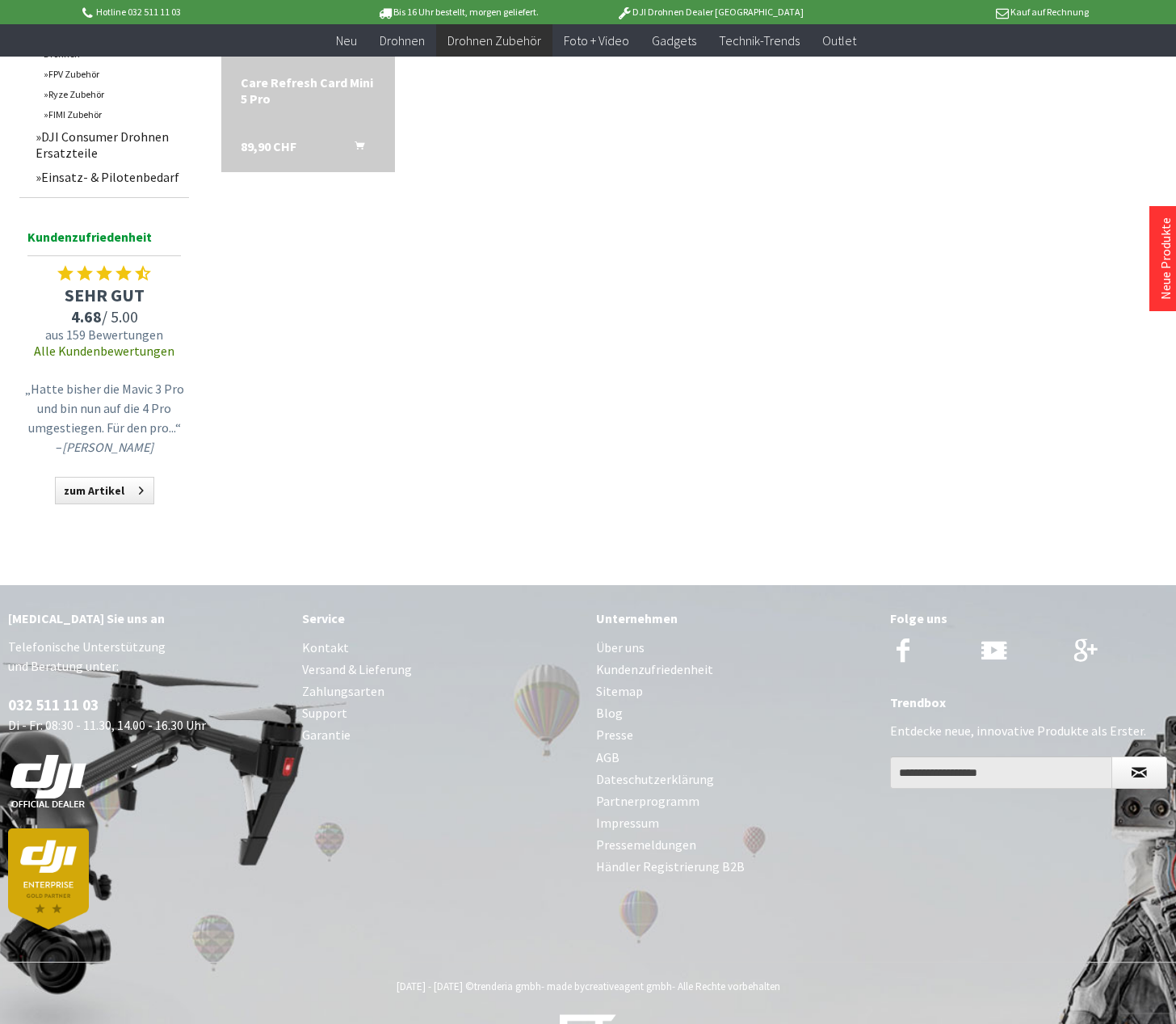
scroll to position [1033, 0]
